Goal: Task Accomplishment & Management: Complete application form

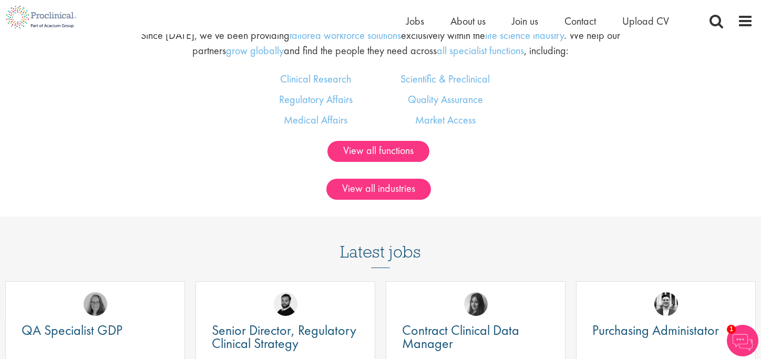
scroll to position [679, 0]
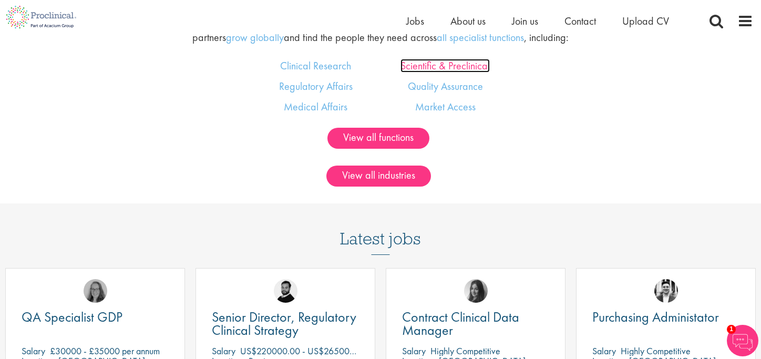
click at [453, 63] on link "Scientific & Preclinical" at bounding box center [445, 66] width 89 height 14
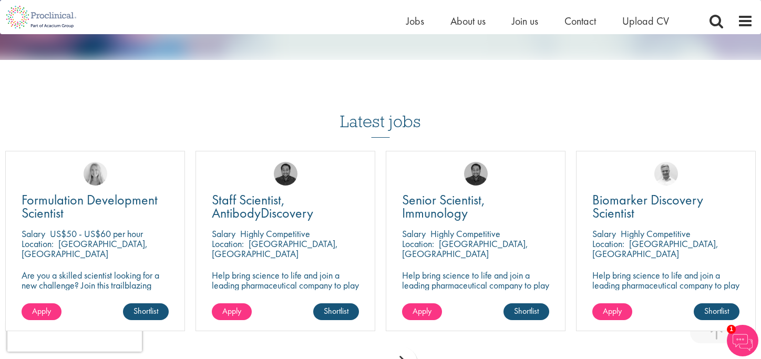
scroll to position [812, 0]
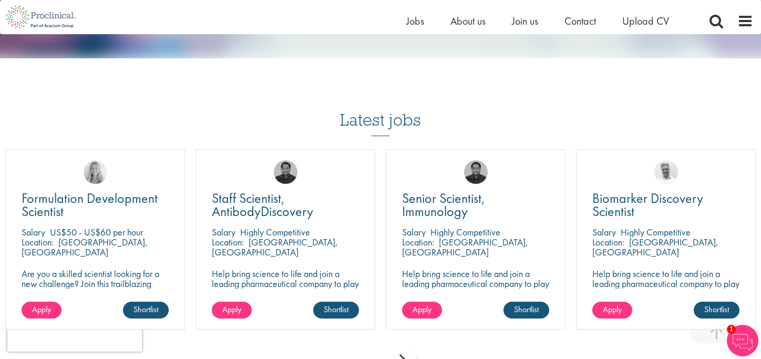
click at [406, 345] on div "next" at bounding box center [402, 361] width 32 height 32
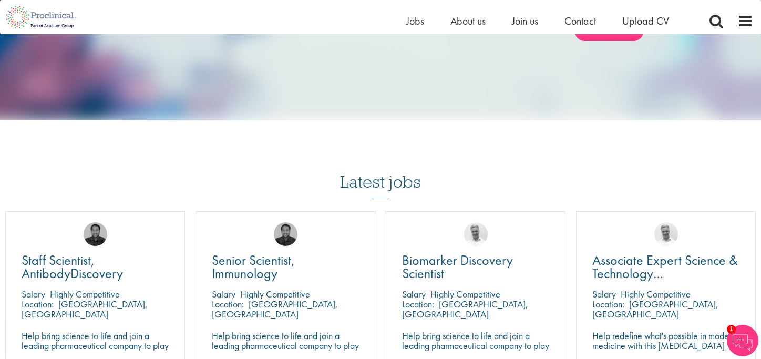
scroll to position [749, 0]
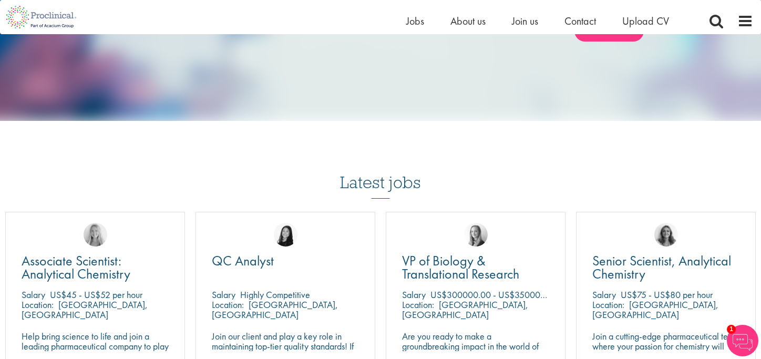
scroll to position [923, 0]
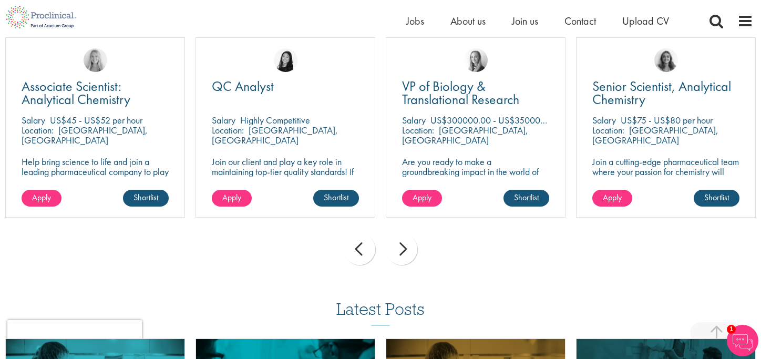
click at [403, 233] on div "next" at bounding box center [402, 249] width 32 height 32
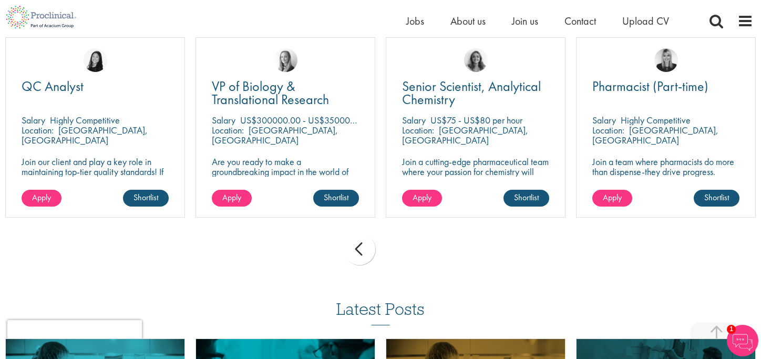
click at [403, 233] on div "prev next" at bounding box center [380, 251] width 761 height 46
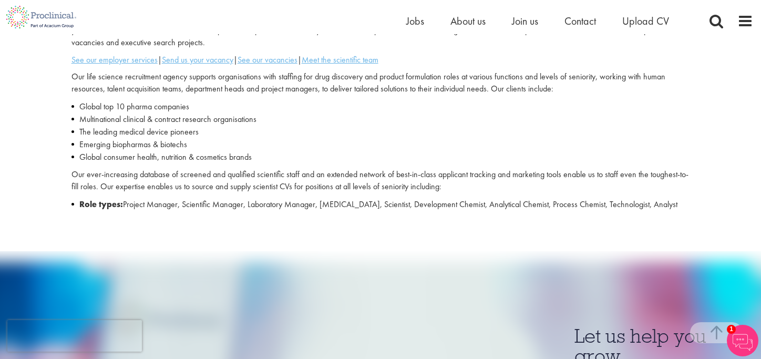
scroll to position [323, 0]
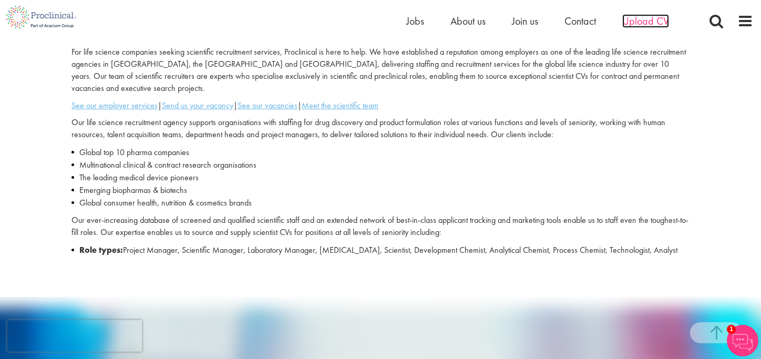
click at [642, 19] on span "Upload CV" at bounding box center [645, 21] width 47 height 14
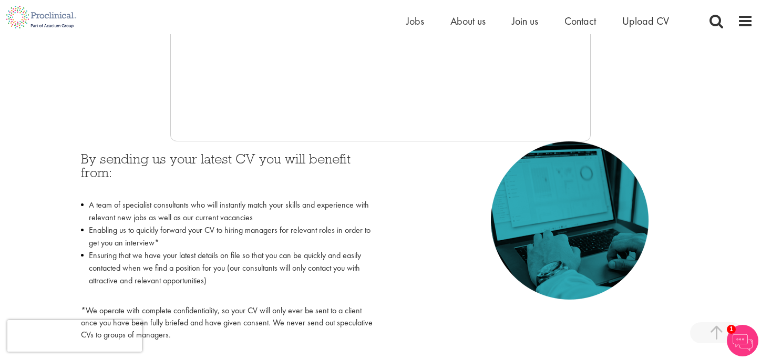
scroll to position [390, 0]
click at [650, 19] on span "Upload CV" at bounding box center [645, 21] width 47 height 14
